Goal: Navigation & Orientation: Find specific page/section

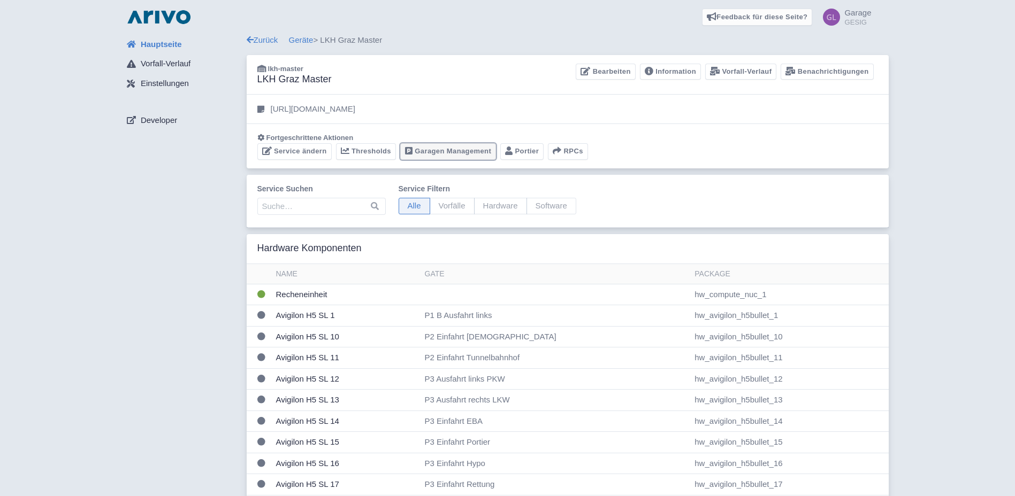
click at [441, 151] on link "Garagen Management" at bounding box center [448, 151] width 96 height 17
click at [454, 150] on link "Garagen Management" at bounding box center [448, 151] width 96 height 17
